Goal: Task Accomplishment & Management: Manage account settings

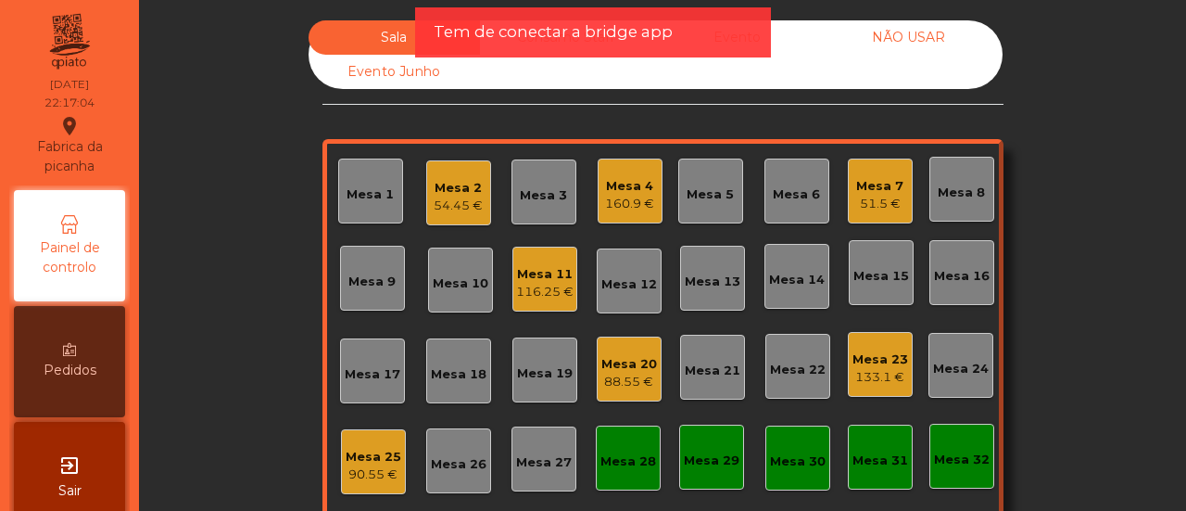
scroll to position [219, 0]
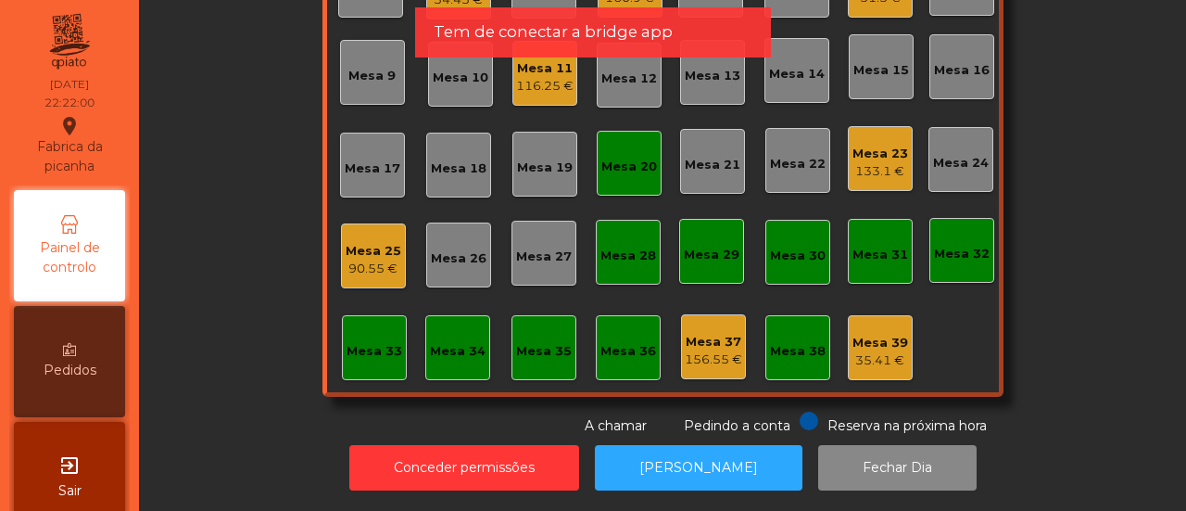
click at [380, 242] on div "Mesa 25" at bounding box center [374, 251] width 56 height 19
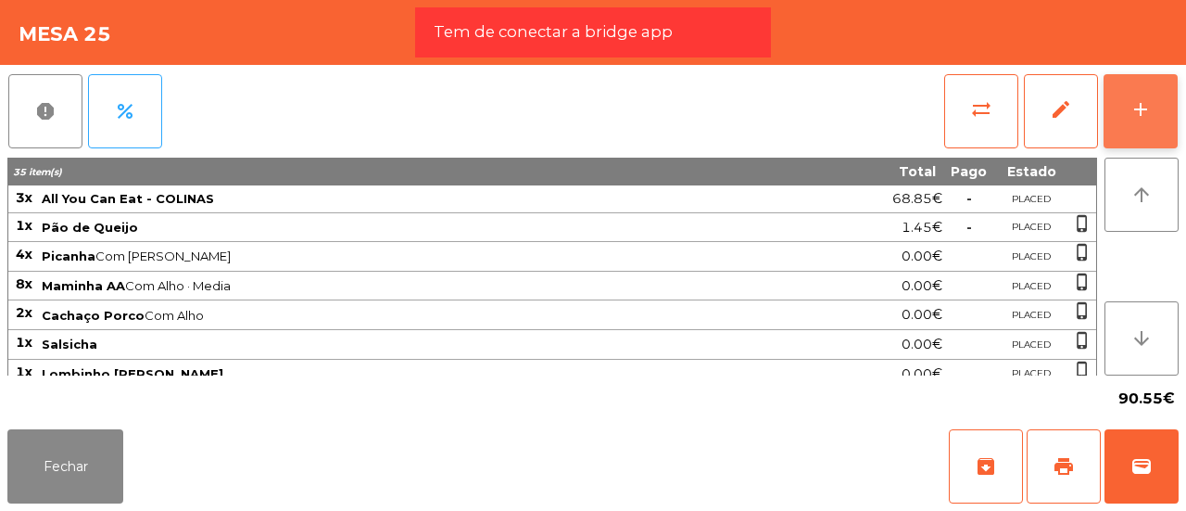
click at [1169, 91] on button "add" at bounding box center [1141, 111] width 74 height 74
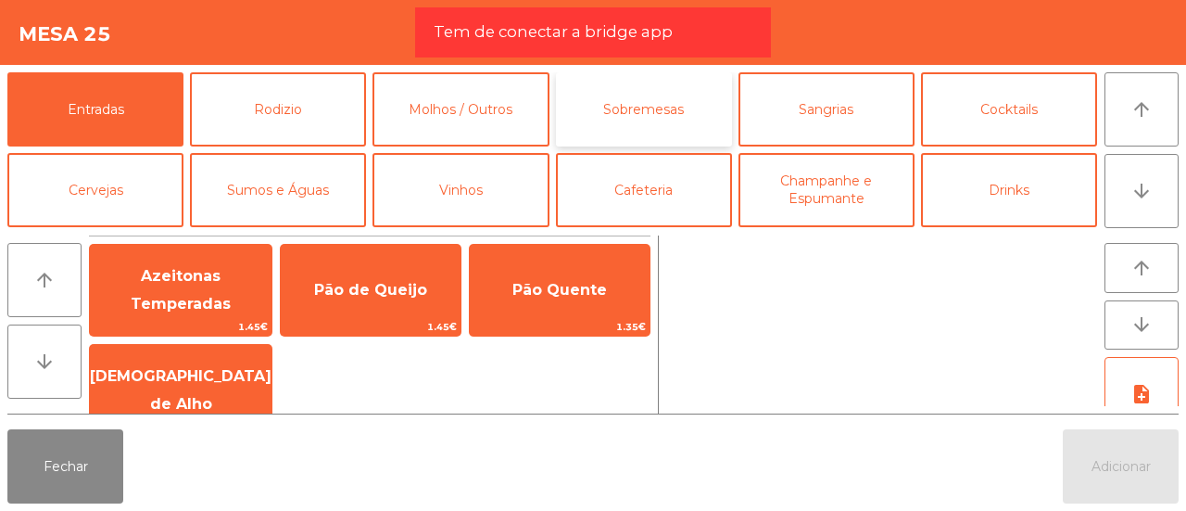
click at [589, 98] on button "Sobremesas" at bounding box center [644, 109] width 176 height 74
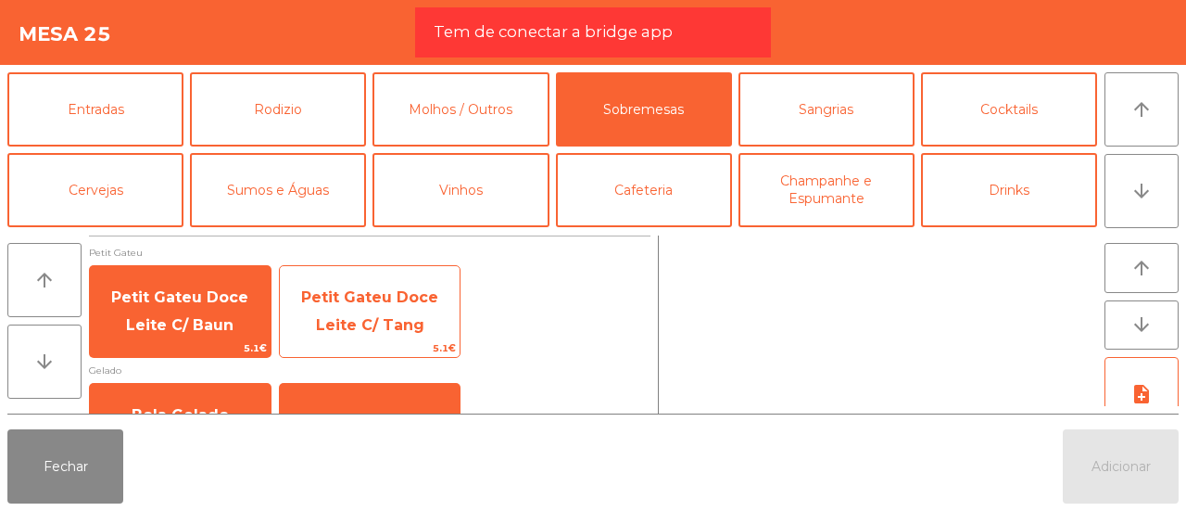
click at [380, 316] on span "Petit Gateu Doce Leite C/ Tang" at bounding box center [369, 310] width 137 height 45
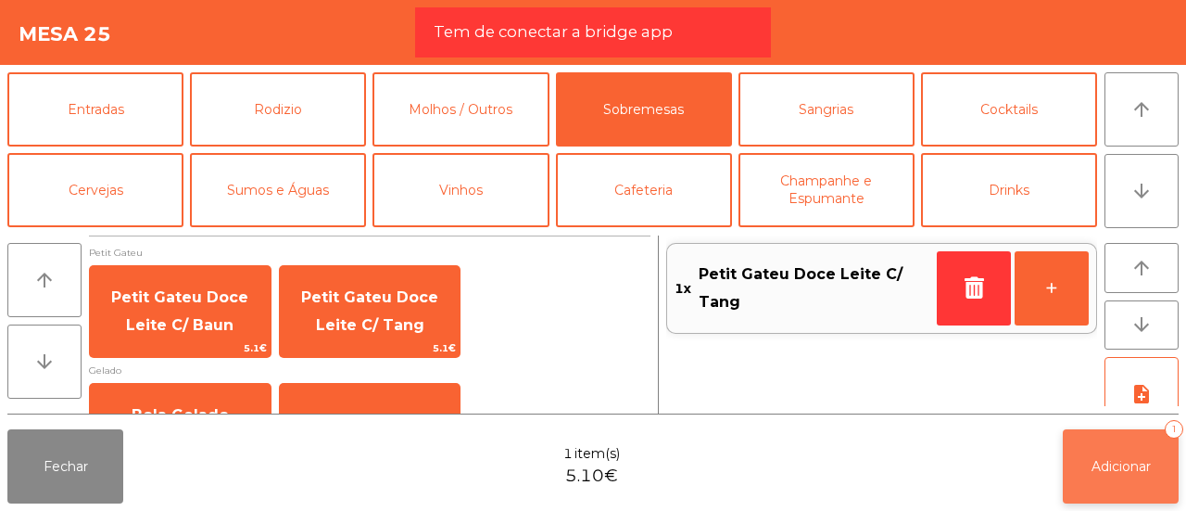
click at [1086, 468] on button "Adicionar 1" at bounding box center [1121, 466] width 116 height 74
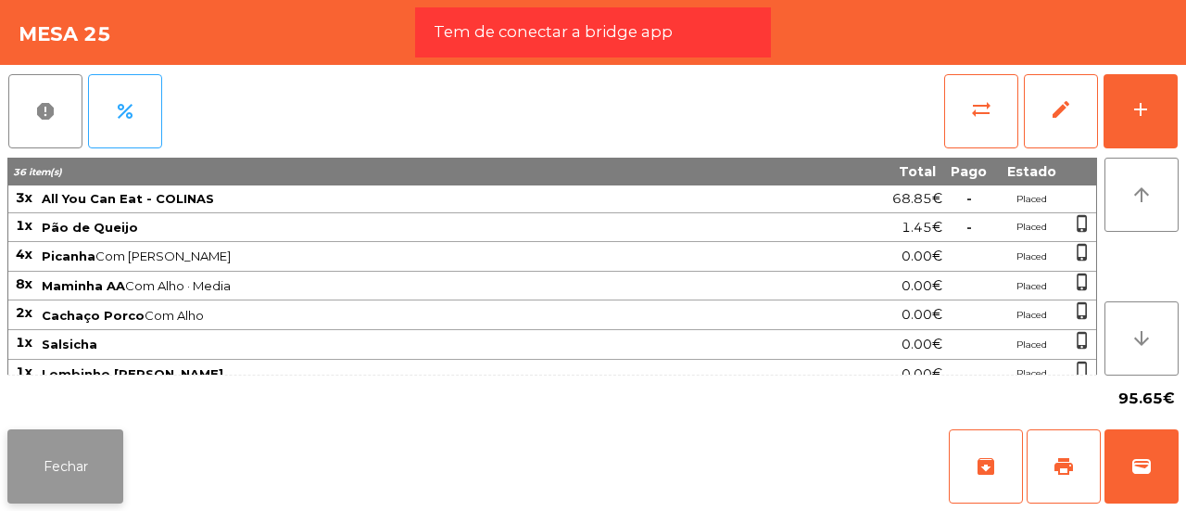
click at [102, 446] on button "Fechar" at bounding box center [65, 466] width 116 height 74
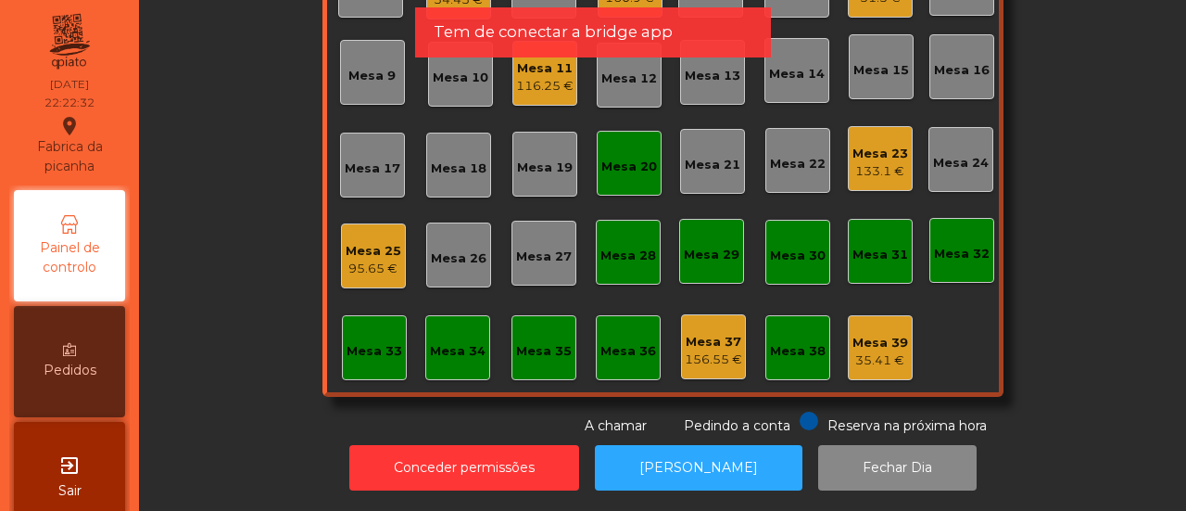
scroll to position [0, 0]
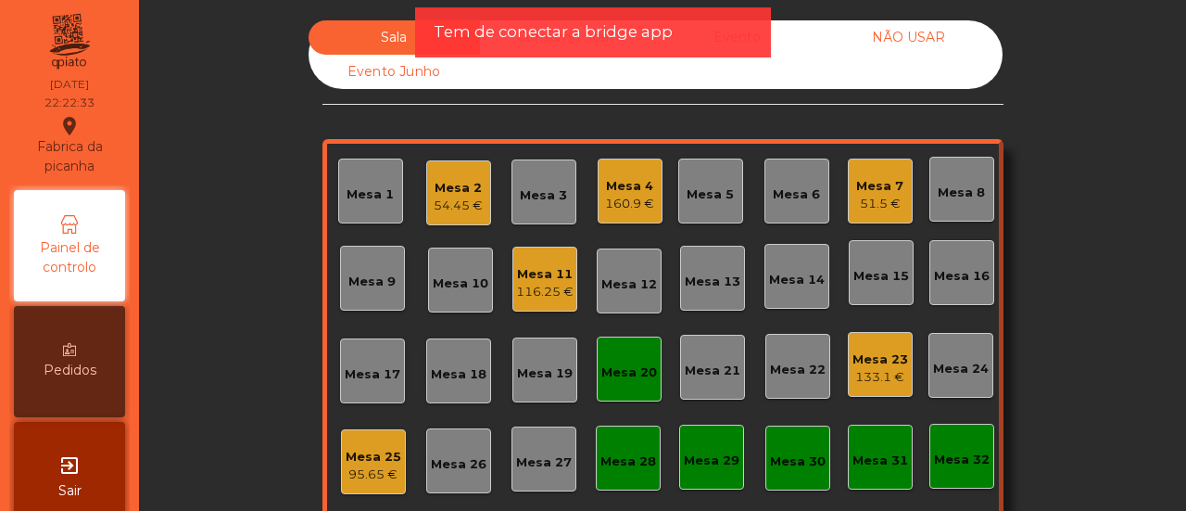
click at [792, 192] on div "Mesa 6" at bounding box center [796, 194] width 47 height 19
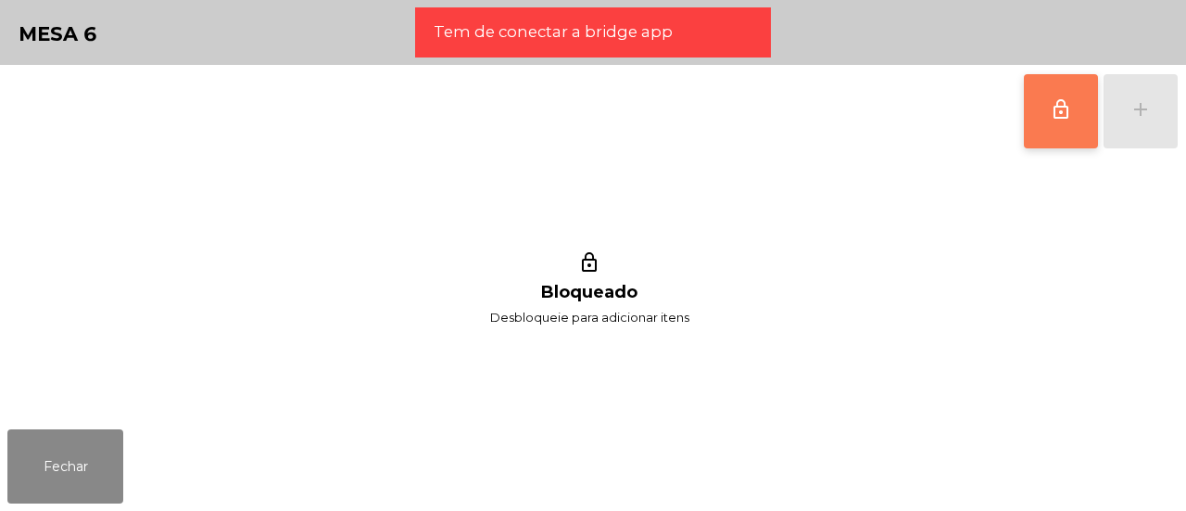
click at [1064, 99] on span "lock_outline" at bounding box center [1061, 109] width 22 height 22
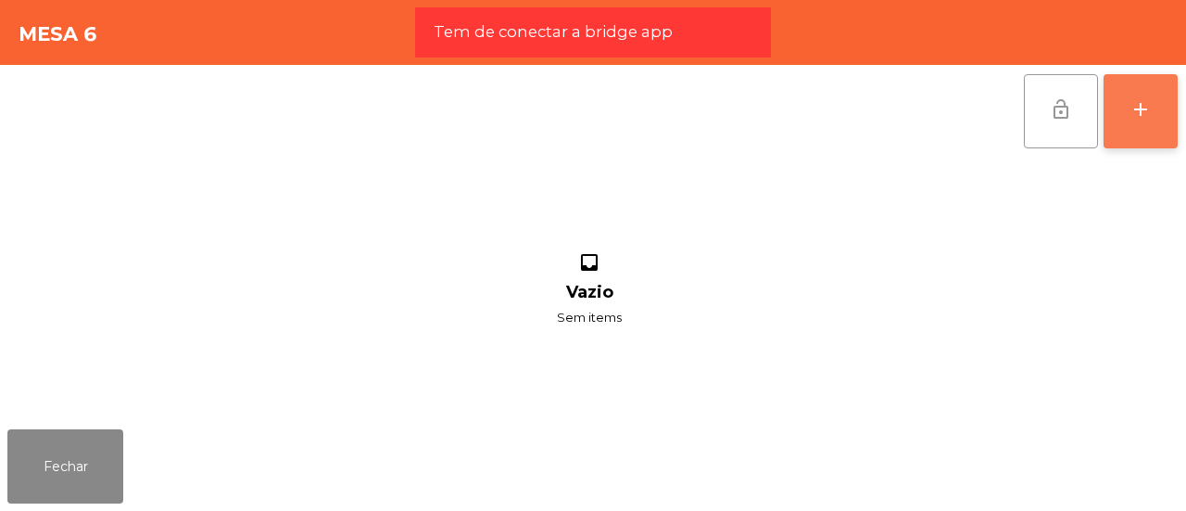
click at [1158, 97] on button "add" at bounding box center [1141, 111] width 74 height 74
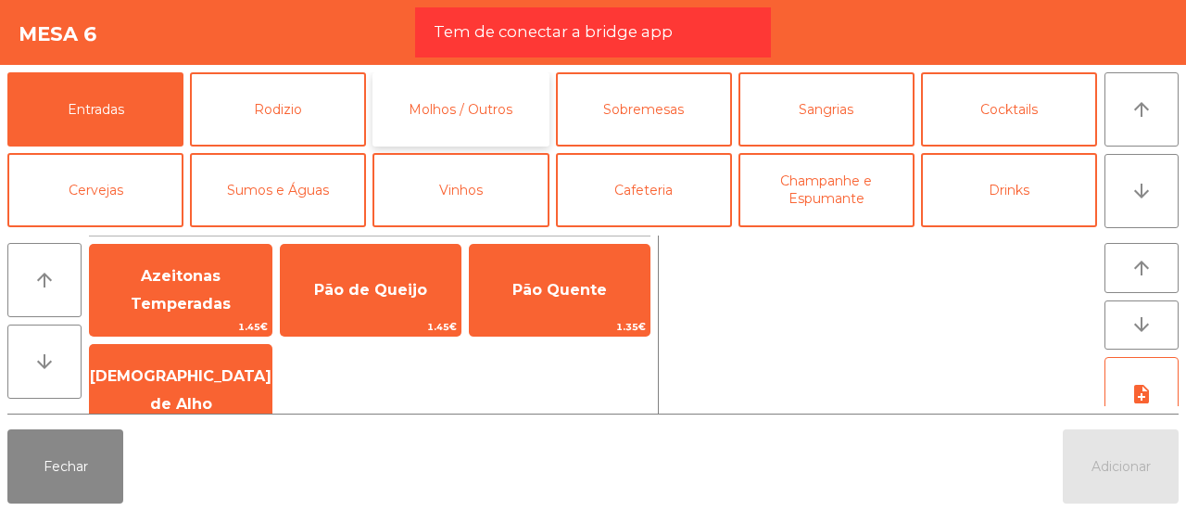
click at [386, 112] on button "Molhos / Outros" at bounding box center [461, 109] width 176 height 74
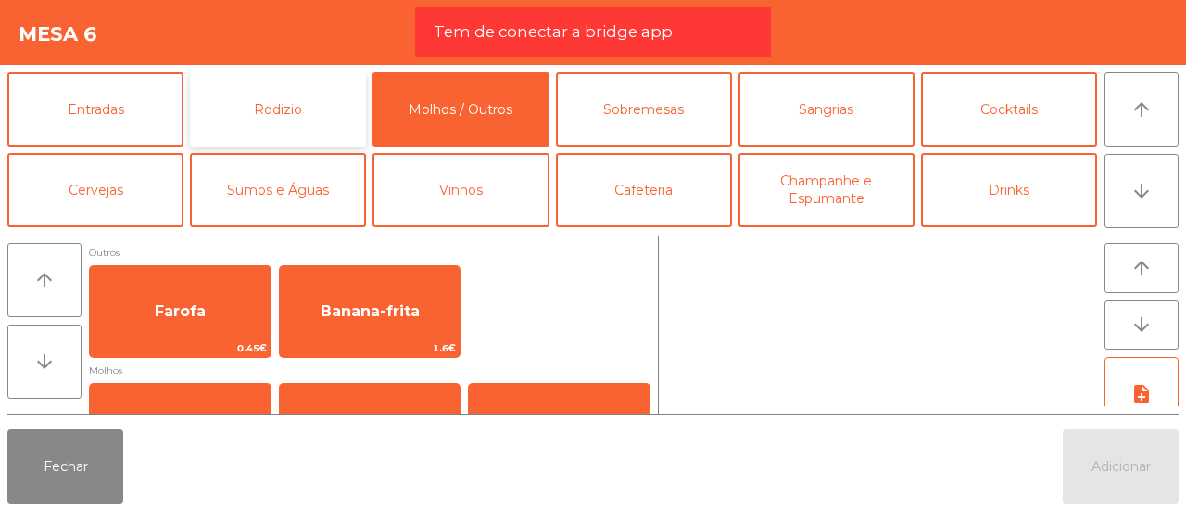
click at [306, 108] on button "Rodizio" at bounding box center [278, 109] width 176 height 74
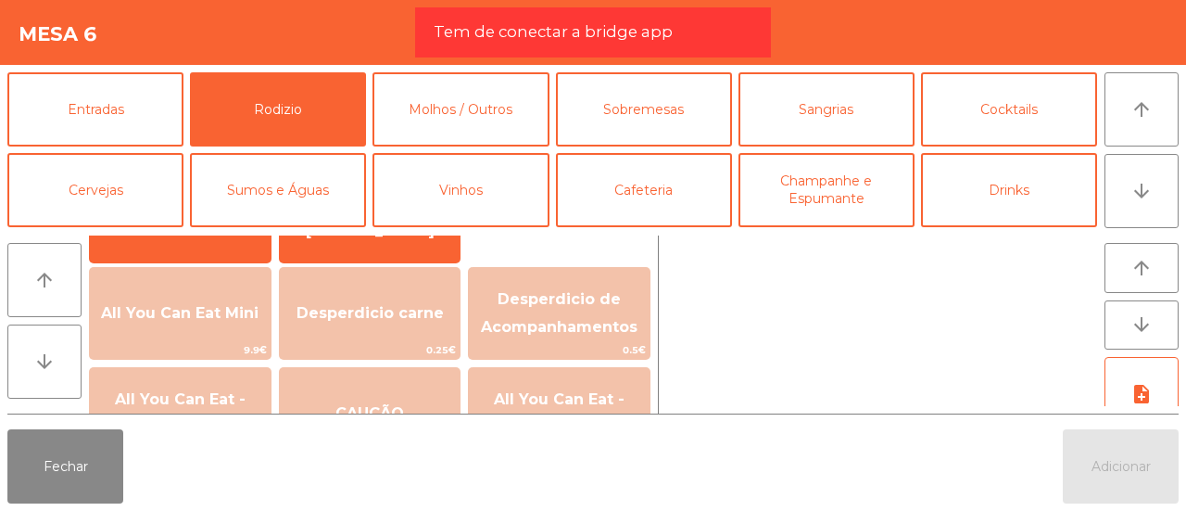
scroll to position [196, 0]
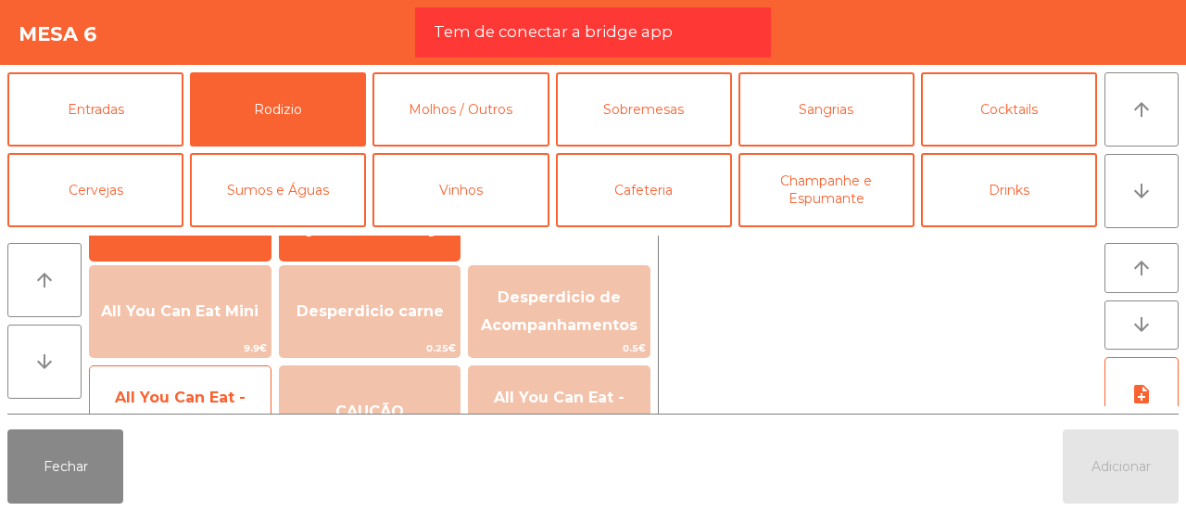
click at [209, 386] on span "All You Can Eat - COLINAS" at bounding box center [180, 412] width 181 height 79
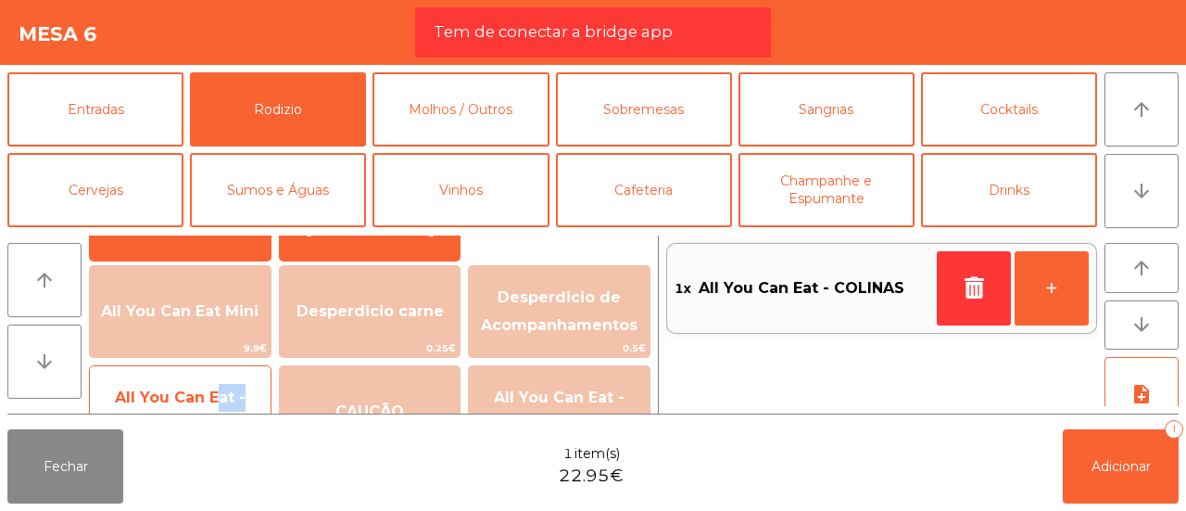
click at [209, 386] on span "All You Can Eat - COLINAS" at bounding box center [180, 412] width 181 height 79
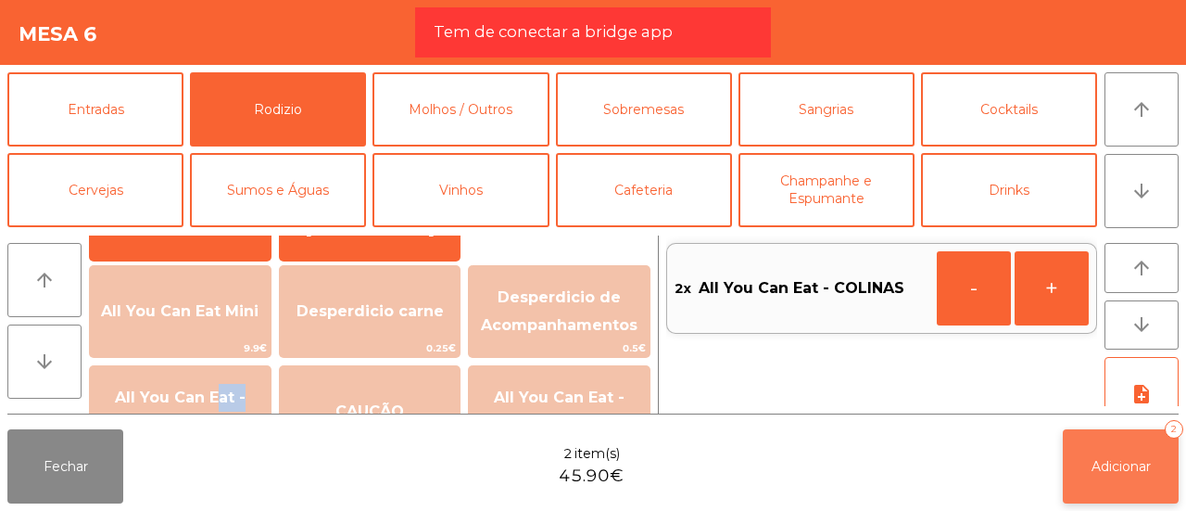
click at [1121, 453] on button "Adicionar 2" at bounding box center [1121, 466] width 116 height 74
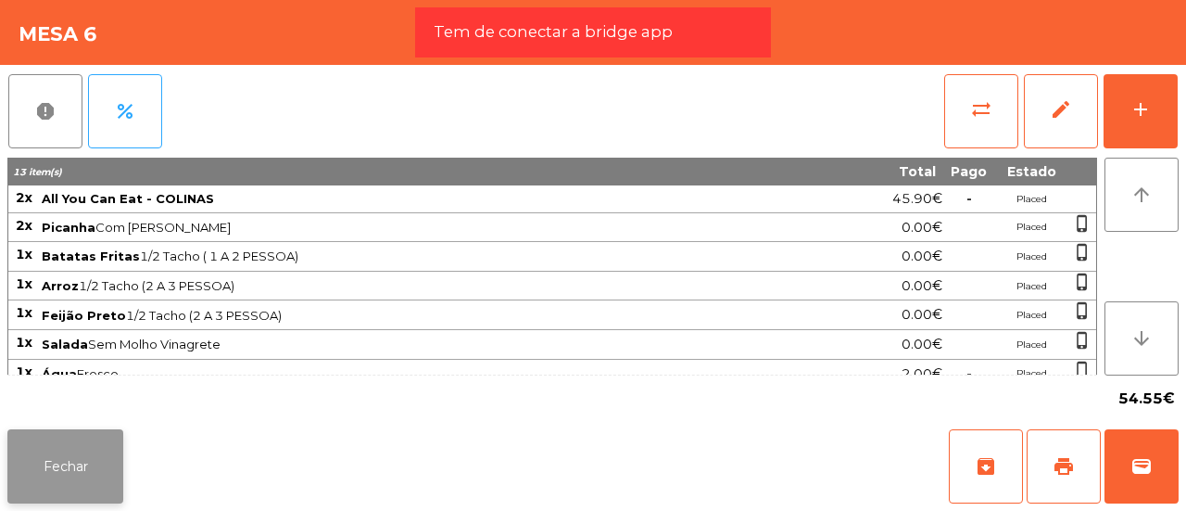
click at [101, 479] on button "Fechar" at bounding box center [65, 466] width 116 height 74
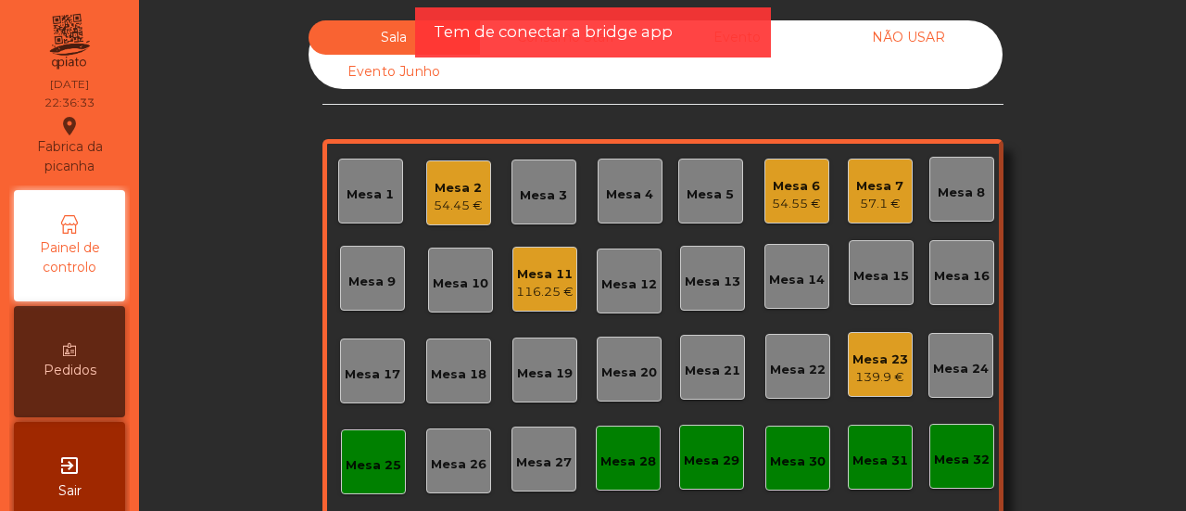
scroll to position [219, 0]
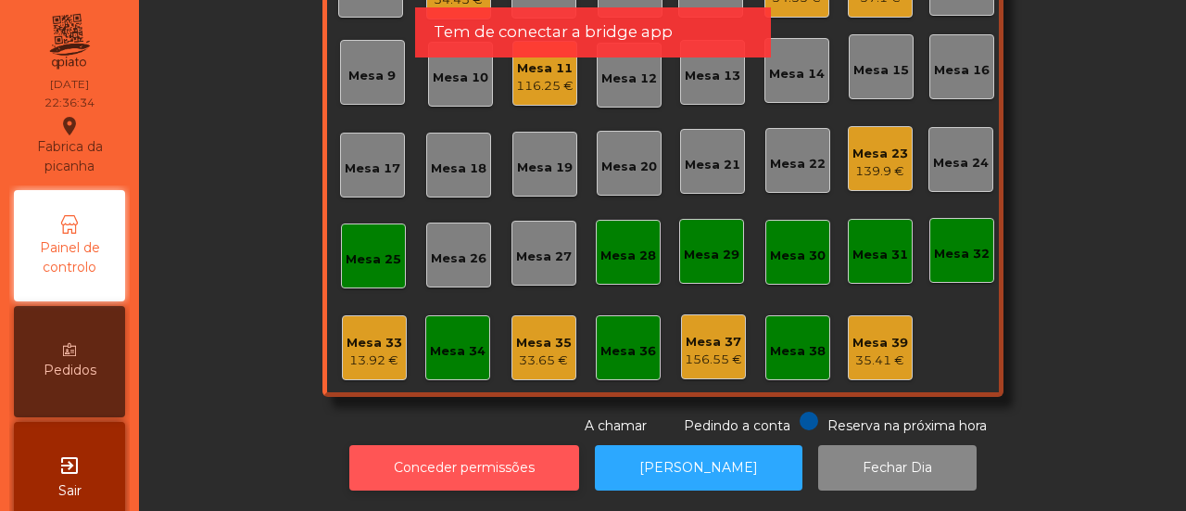
click at [526, 445] on button "Conceder permissões" at bounding box center [464, 467] width 230 height 45
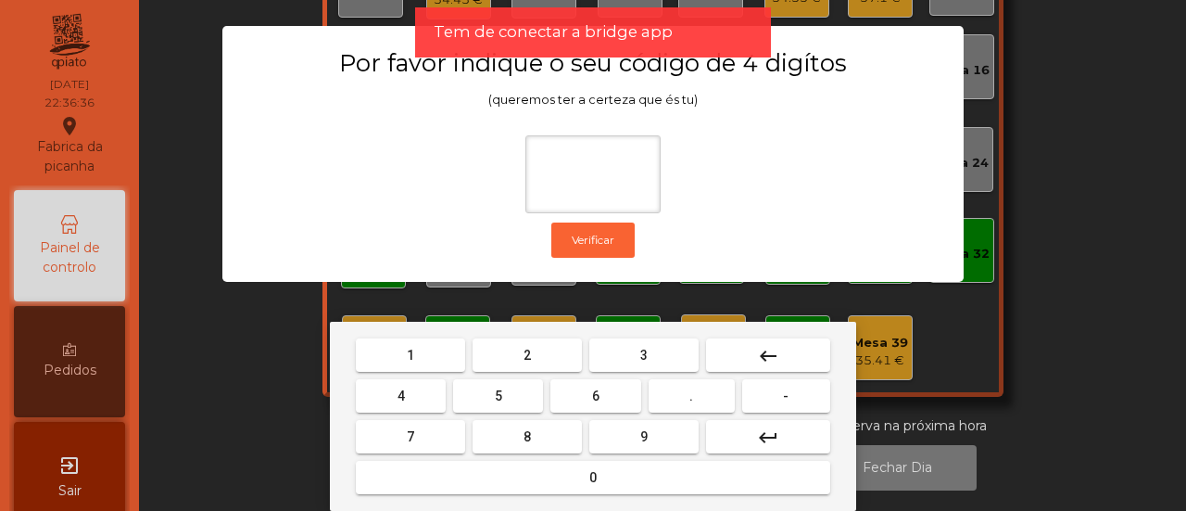
click at [527, 340] on button "2" at bounding box center [527, 354] width 109 height 33
click at [576, 390] on button "6" at bounding box center [596, 395] width 90 height 33
click at [412, 437] on span "7" at bounding box center [410, 436] width 7 height 15
click at [472, 401] on button "5" at bounding box center [498, 395] width 90 height 33
type input "****"
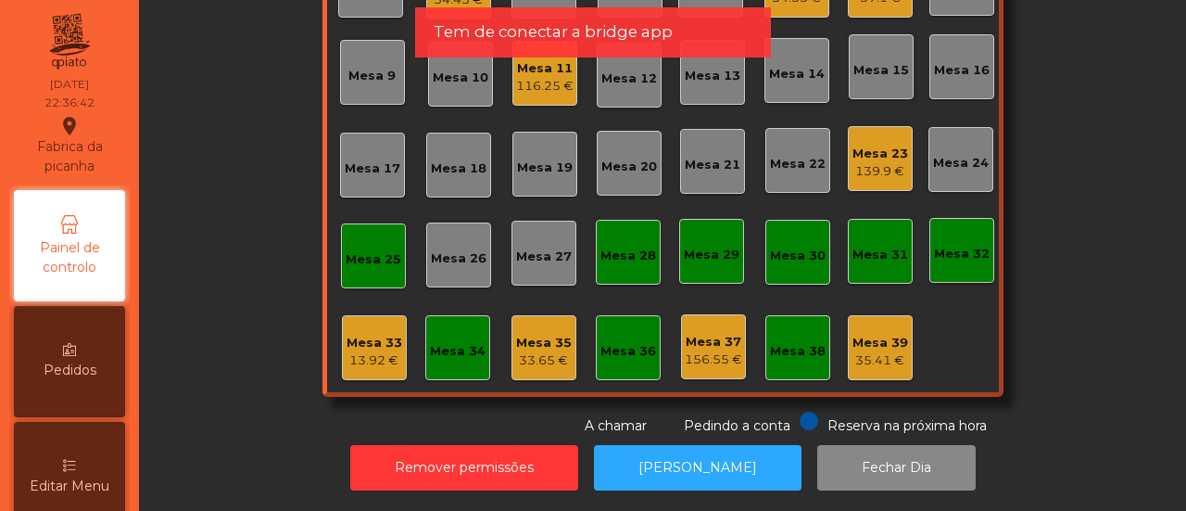
click at [82, 448] on div "Editar Menu" at bounding box center [69, 477] width 111 height 111
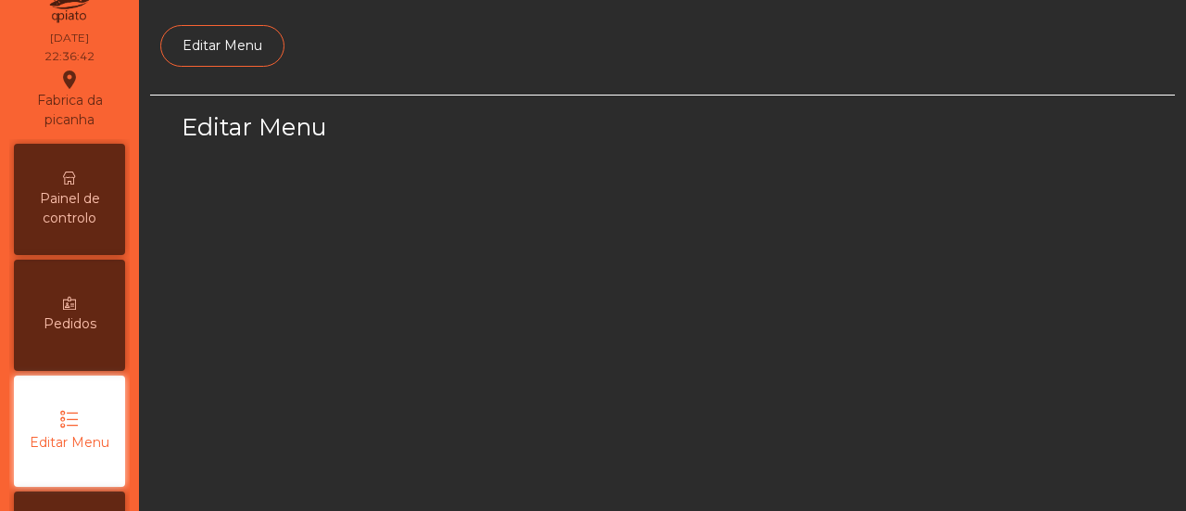
select select "*"
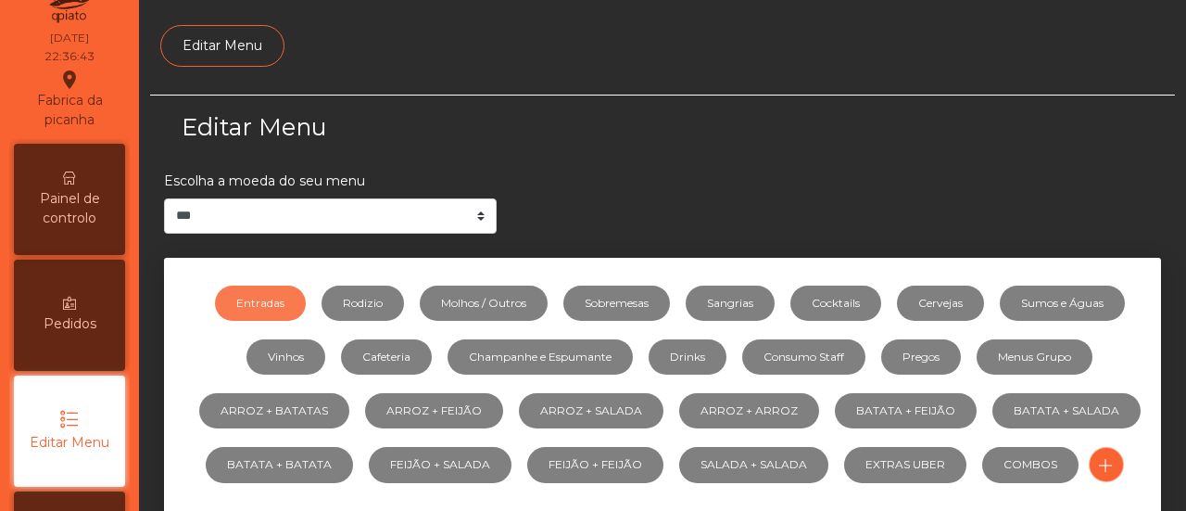
scroll to position [222, 0]
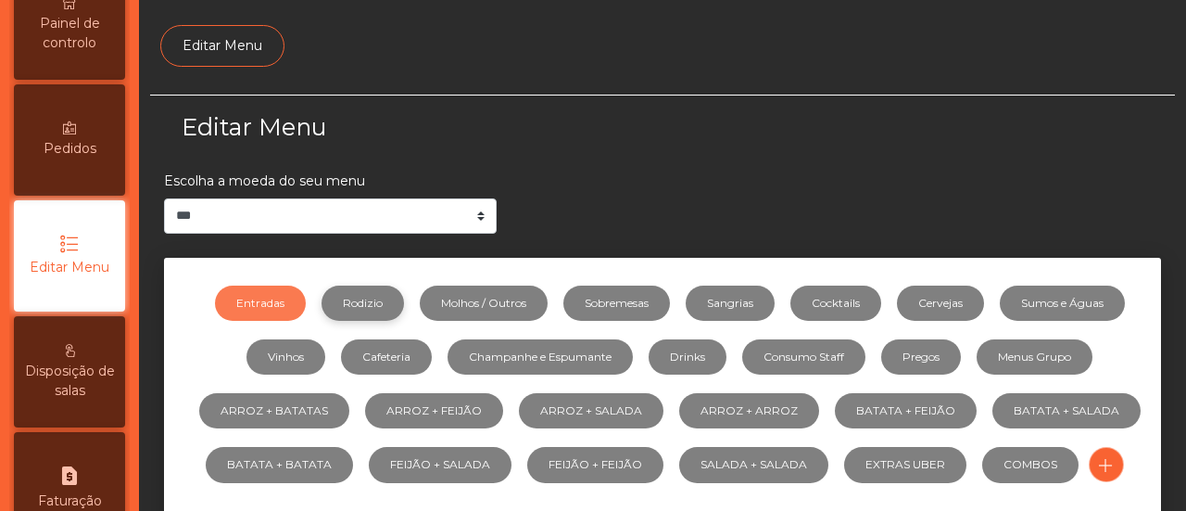
click at [350, 293] on link "Rodizio" at bounding box center [363, 302] width 82 height 35
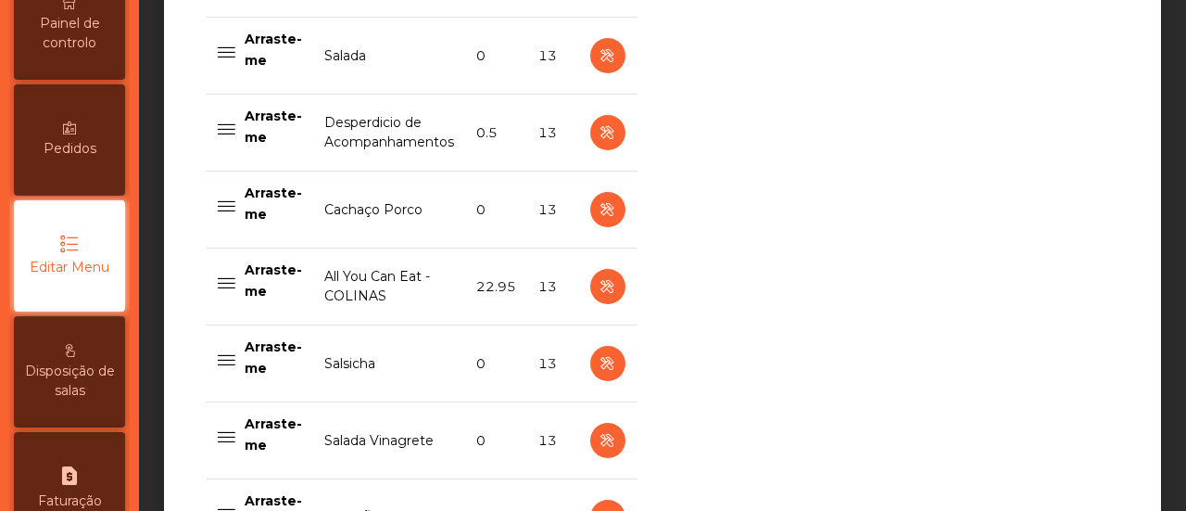
scroll to position [1776, 0]
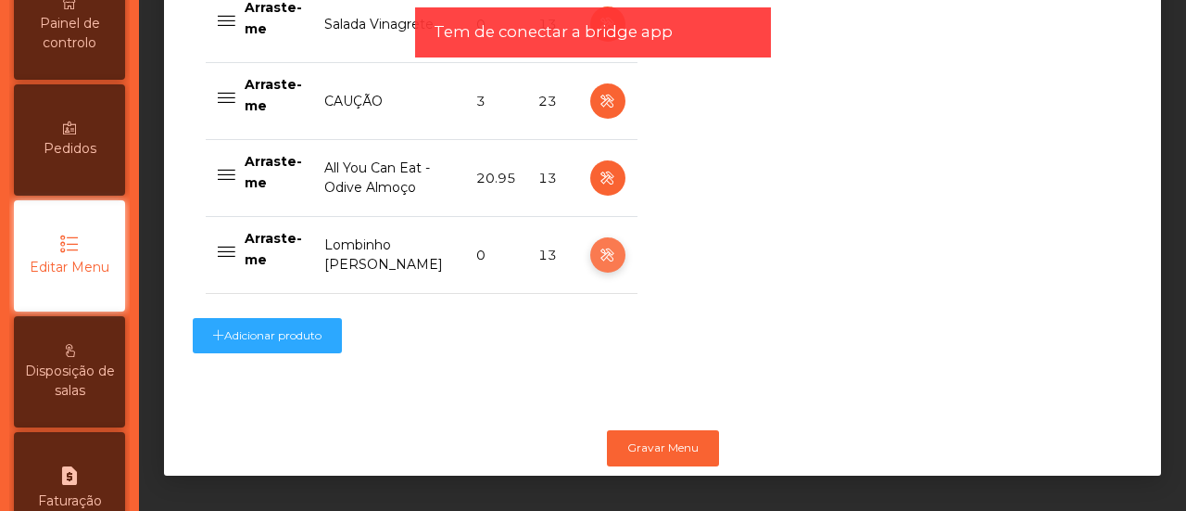
click at [597, 244] on icon "button" at bounding box center [607, 255] width 21 height 23
select select "**"
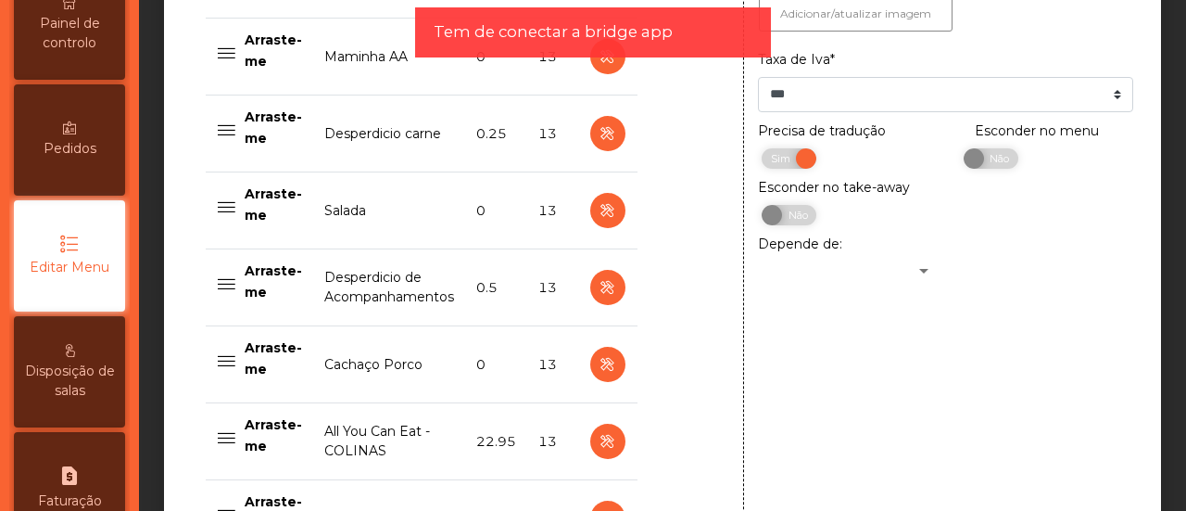
scroll to position [1197, 0]
click at [995, 161] on span "Não" at bounding box center [997, 158] width 46 height 20
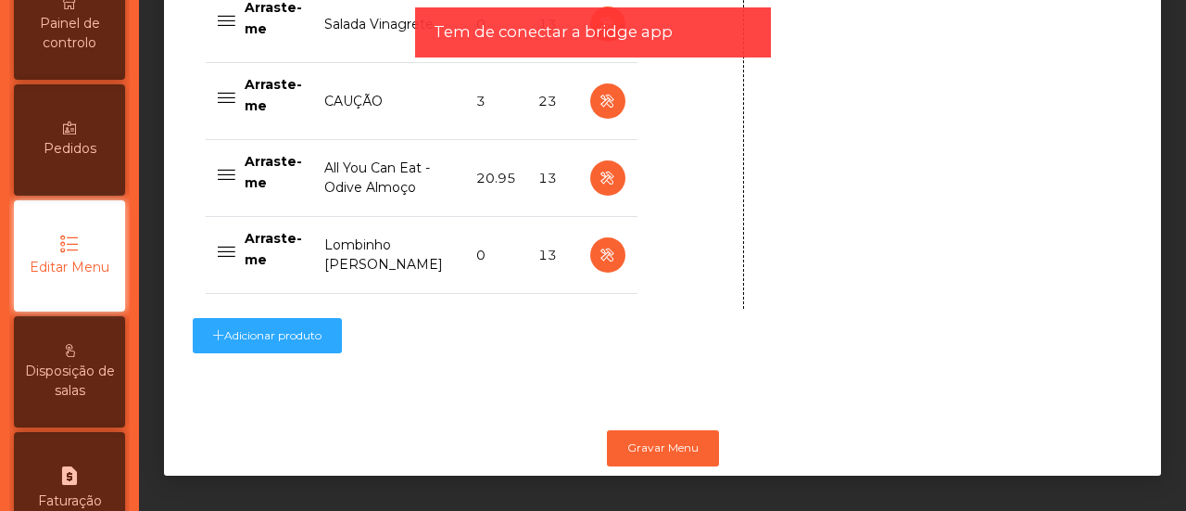
scroll to position [1776, 0]
click at [654, 438] on button "Gravar Menu" at bounding box center [663, 447] width 112 height 35
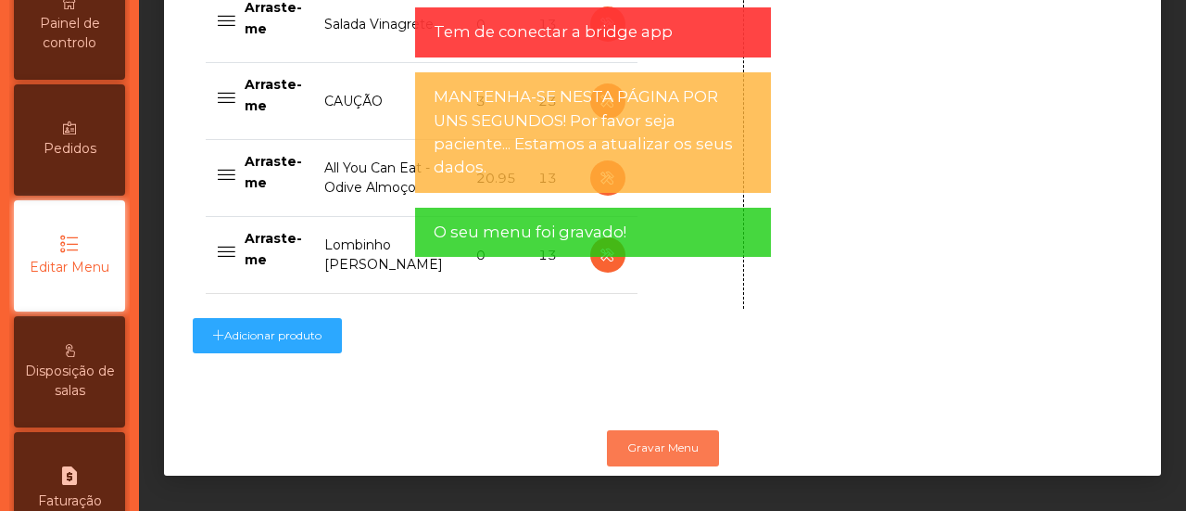
scroll to position [0, 0]
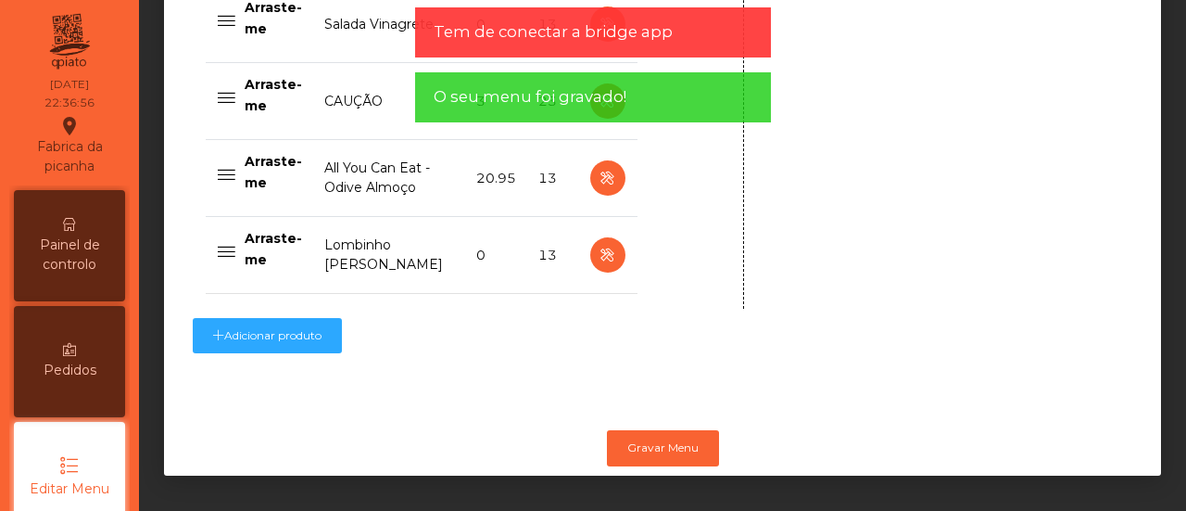
click at [85, 214] on div "Painel de controlo" at bounding box center [69, 245] width 111 height 111
